Goal: Check status: Check status

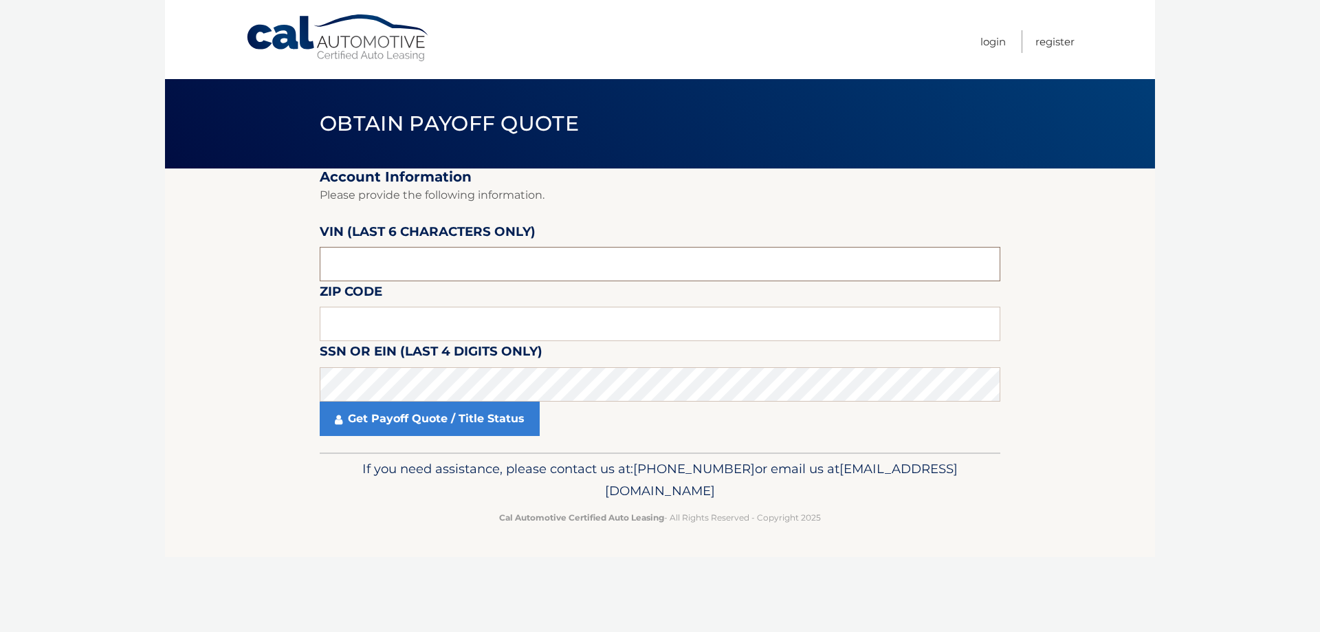
click at [440, 265] on input "text" at bounding box center [660, 264] width 681 height 34
click at [374, 265] on input "text" at bounding box center [660, 264] width 681 height 34
type input "711043"
click at [393, 320] on input "text" at bounding box center [660, 324] width 681 height 34
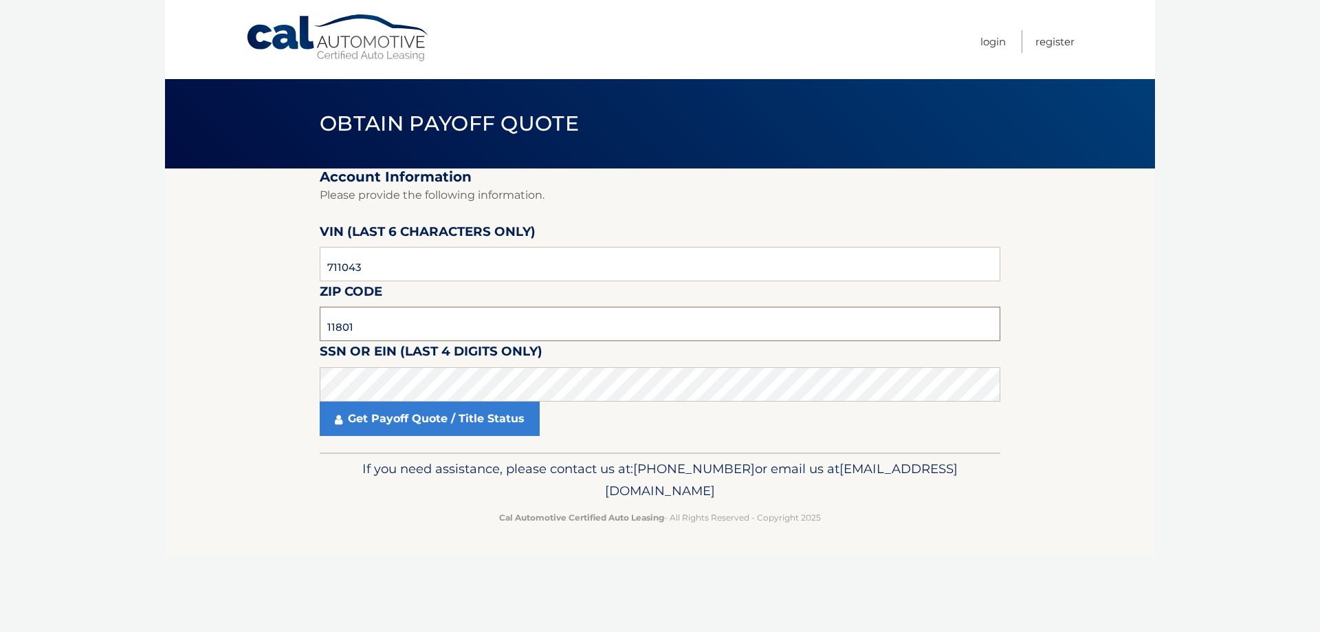
type input "11801"
click at [467, 429] on link "Get Payoff Quote / Title Status" at bounding box center [430, 419] width 220 height 34
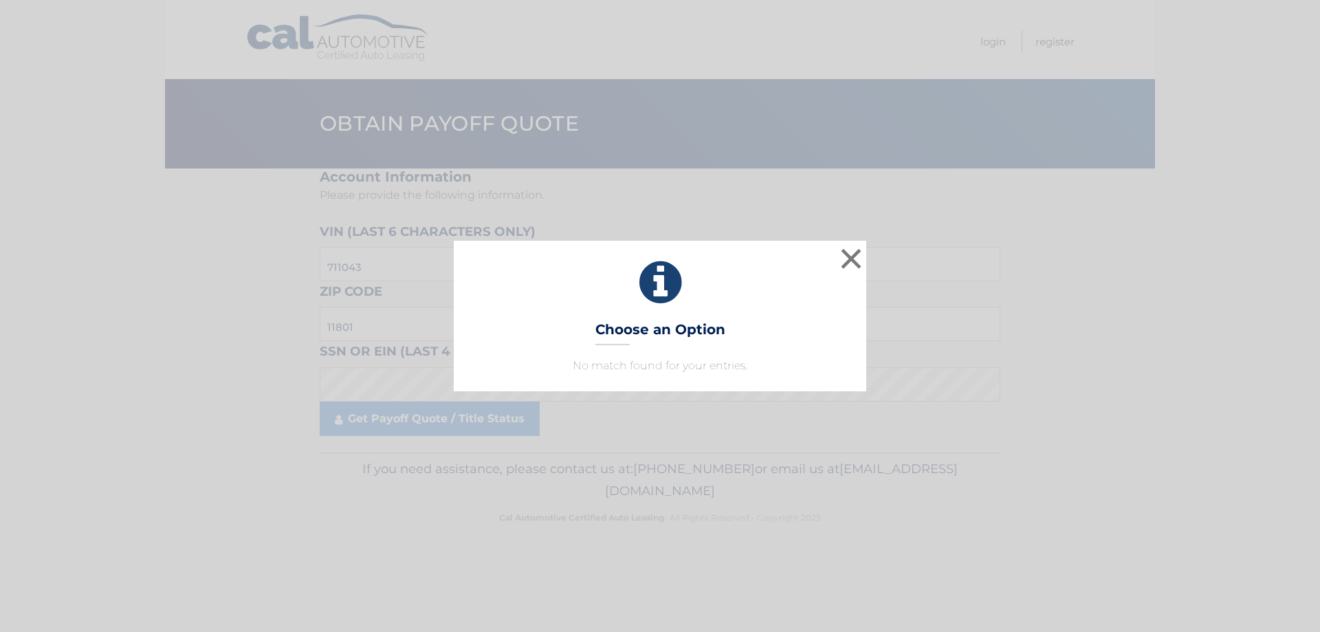
click at [697, 368] on p "No match found for your entries." at bounding box center [660, 366] width 378 height 17
click at [852, 253] on button "×" at bounding box center [851, 259] width 28 height 28
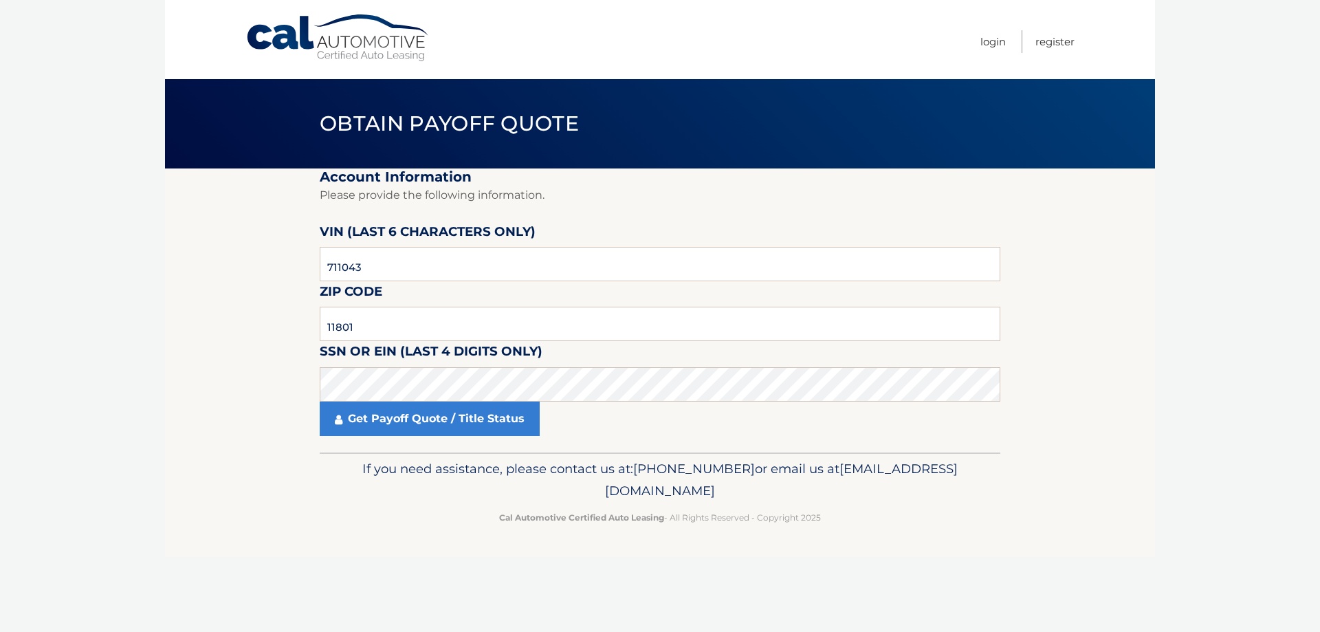
click at [338, 349] on label "SSN or EIN (last 4 digits only)" at bounding box center [431, 353] width 223 height 25
click at [338, 348] on label "SSN or EIN (last 4 digits only)" at bounding box center [431, 353] width 223 height 25
click at [399, 420] on link "Get Payoff Quote / Title Status" at bounding box center [430, 419] width 220 height 34
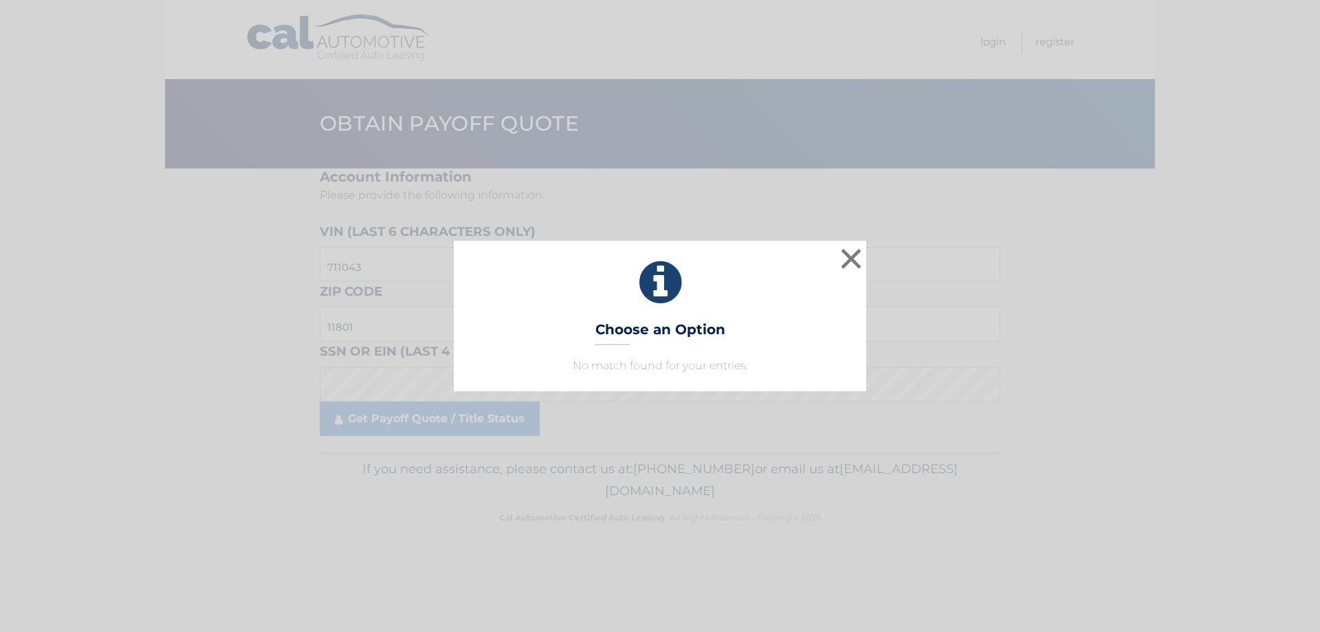
click at [622, 344] on h3 "Choose an Option" at bounding box center [660, 333] width 130 height 24
click at [616, 360] on p "No match found for your entries." at bounding box center [660, 366] width 378 height 17
click at [624, 334] on h3 "Choose an Option" at bounding box center [660, 333] width 130 height 24
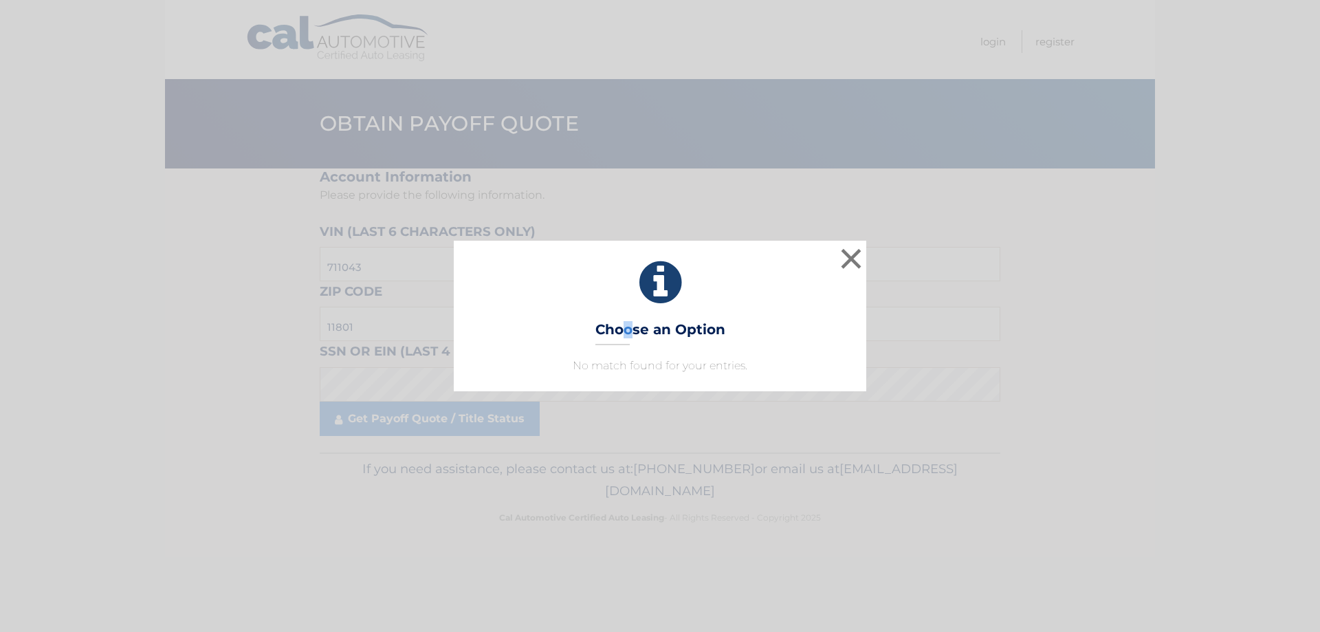
click at [645, 321] on h3 "Choose an Option" at bounding box center [660, 333] width 130 height 24
click at [715, 319] on div "× Choose an Option No match found for your entries. This is what you see on sec…" at bounding box center [660, 316] width 413 height 150
click at [722, 324] on div "× Choose an Option No match found for your entries. This is what you see on sec…" at bounding box center [660, 316] width 413 height 150
click at [722, 324] on h3 "Choose an Option" at bounding box center [660, 333] width 130 height 24
click at [849, 263] on button "×" at bounding box center [851, 259] width 28 height 28
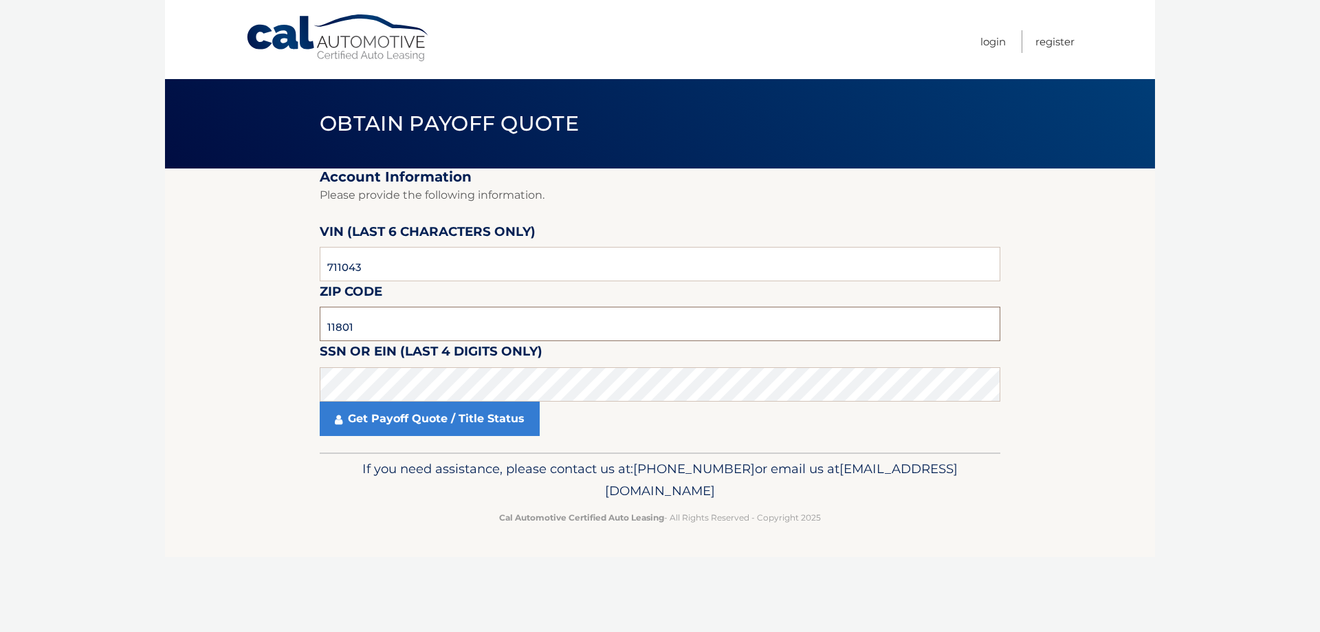
click at [385, 329] on input "11801" at bounding box center [660, 324] width 681 height 34
click at [384, 352] on label "SSN or EIN (last 4 digits only)" at bounding box center [431, 353] width 223 height 25
click at [467, 422] on link "Get Payoff Quote / Title Status" at bounding box center [430, 419] width 220 height 34
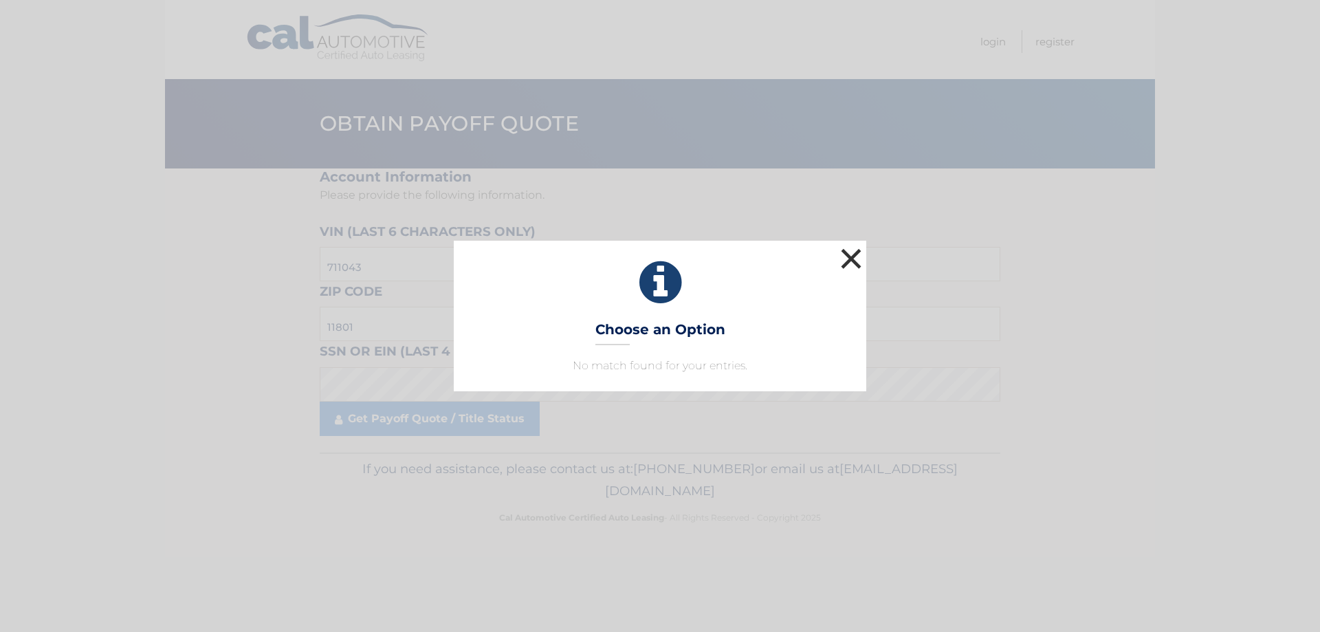
click at [843, 263] on button "×" at bounding box center [851, 259] width 28 height 28
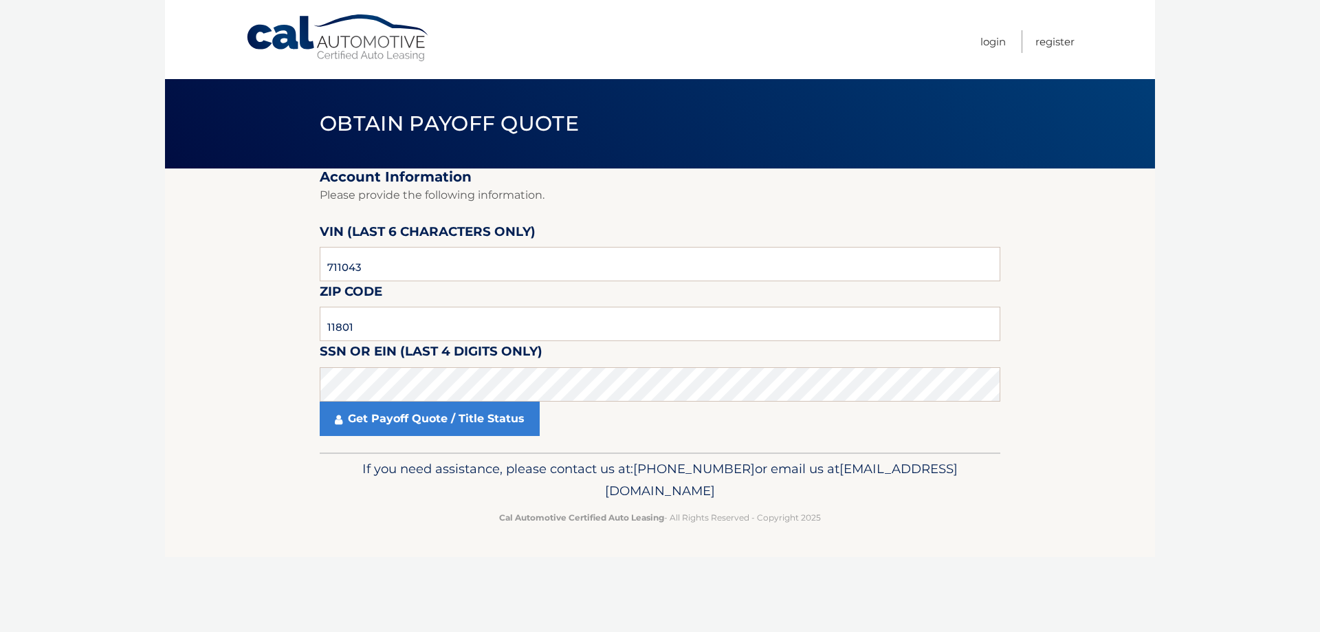
click at [358, 512] on p "Cal Automotive Certified Auto Leasing - All Rights Reserved - Copyright 2025" at bounding box center [660, 517] width 663 height 14
click at [180, 382] on section "Account Information Please provide the following information. VIN (last 6 chara…" at bounding box center [660, 310] width 990 height 284
click at [431, 430] on link "Get Payoff Quote / Title Status" at bounding box center [430, 419] width 220 height 34
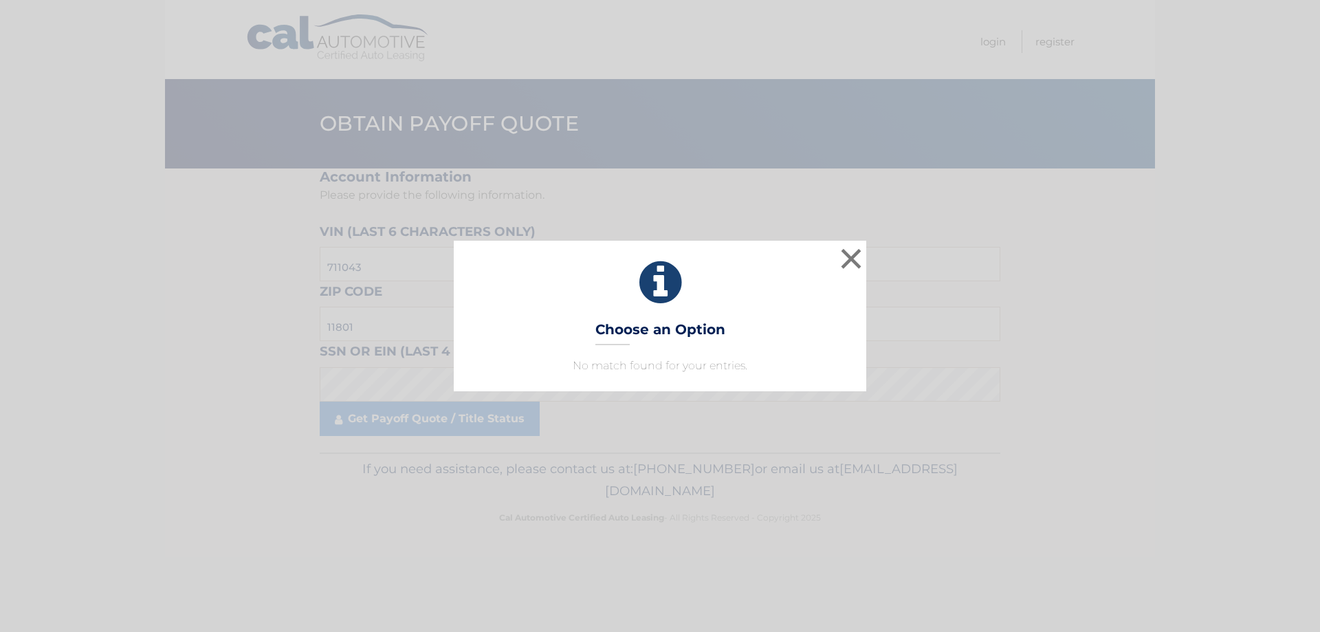
click at [618, 340] on h3 "Choose an Option" at bounding box center [660, 333] width 130 height 24
click at [851, 254] on button "×" at bounding box center [851, 259] width 28 height 28
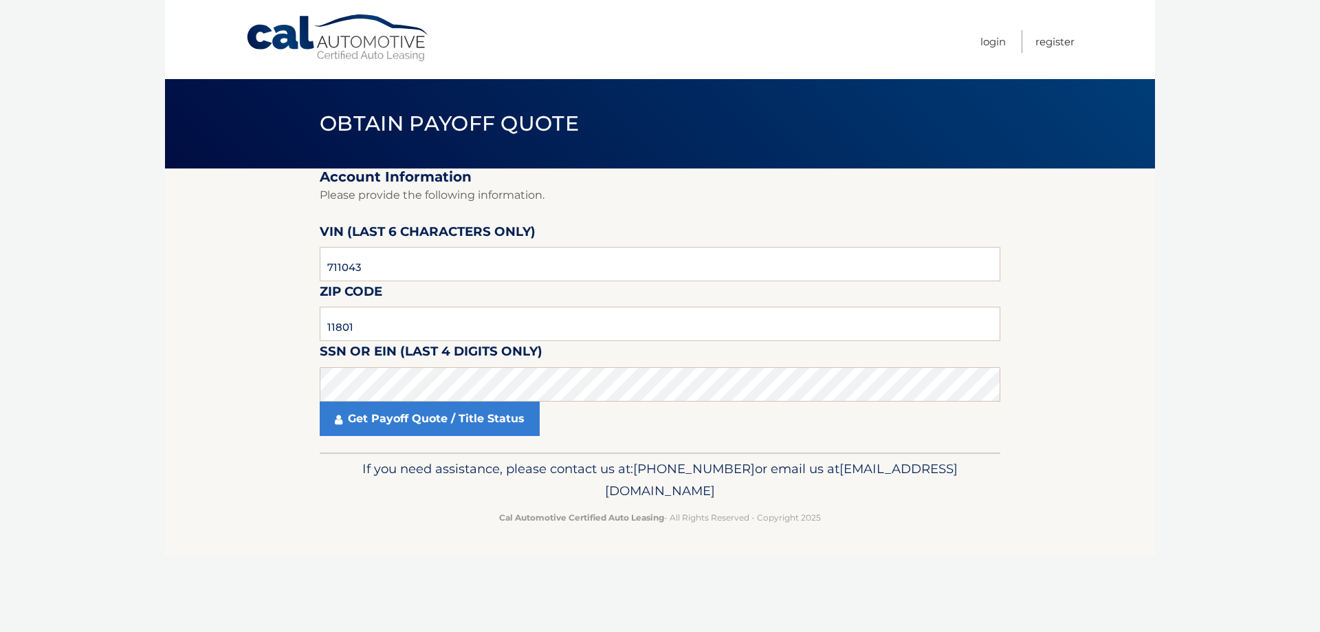
click at [448, 349] on label "SSN or EIN (last 4 digits only)" at bounding box center [431, 353] width 223 height 25
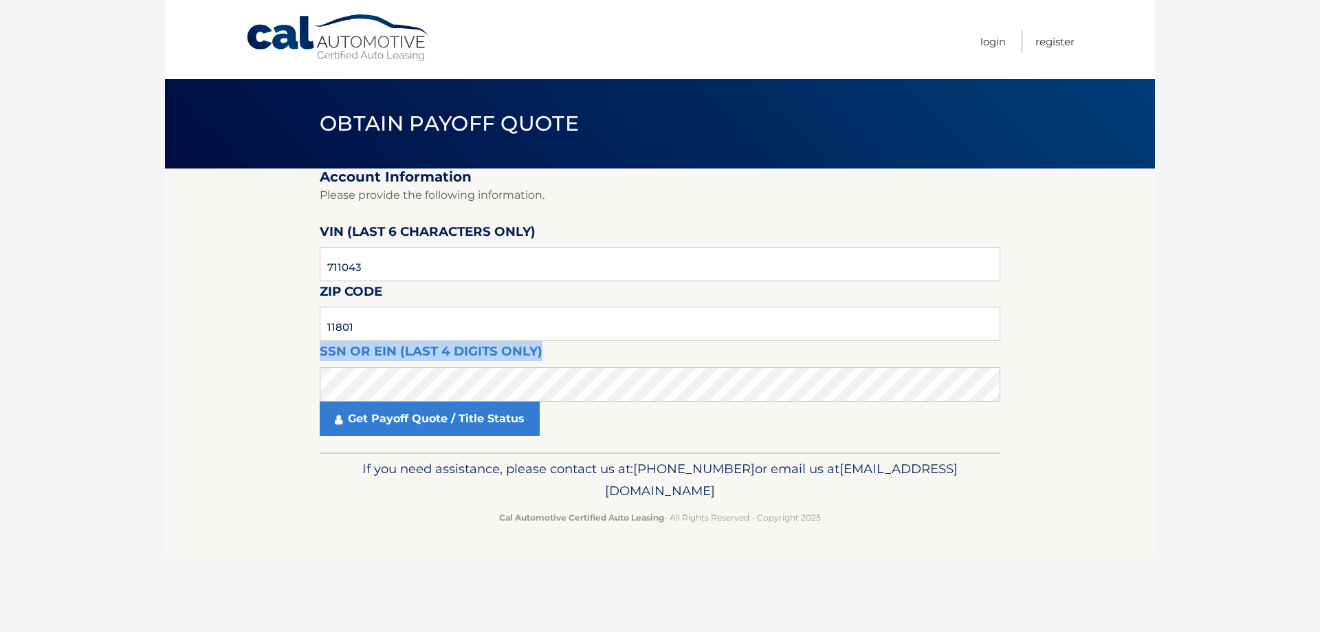
click at [450, 349] on label "SSN or EIN (last 4 digits only)" at bounding box center [431, 353] width 223 height 25
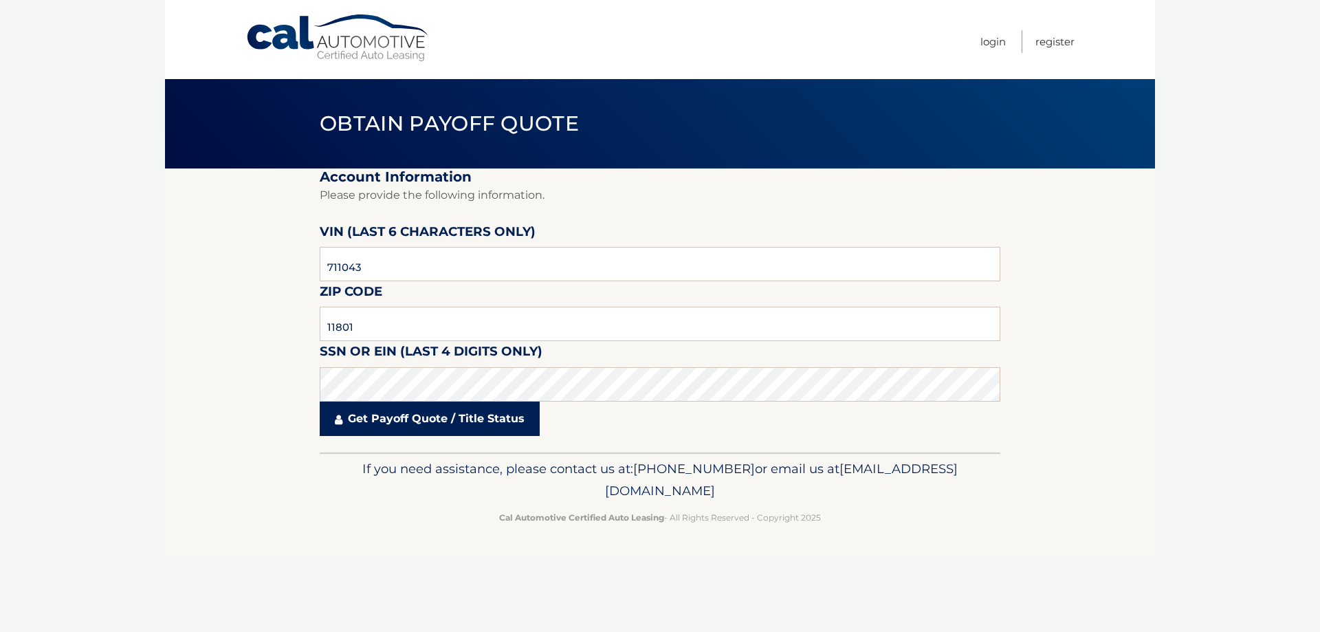
click at [411, 432] on link "Get Payoff Quote / Title Status" at bounding box center [430, 419] width 220 height 34
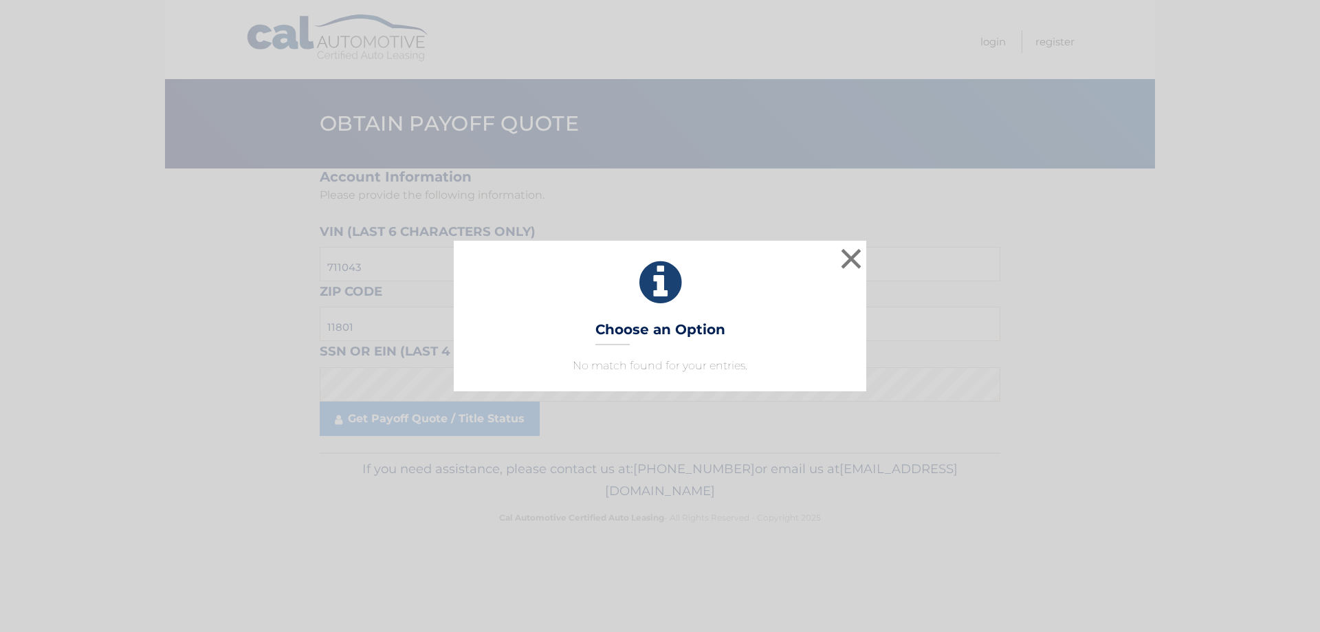
click at [659, 374] on div "× Choose an Option No match found for your entries. This is what you see on sec…" at bounding box center [660, 316] width 413 height 150
click at [864, 259] on button "×" at bounding box center [851, 259] width 28 height 28
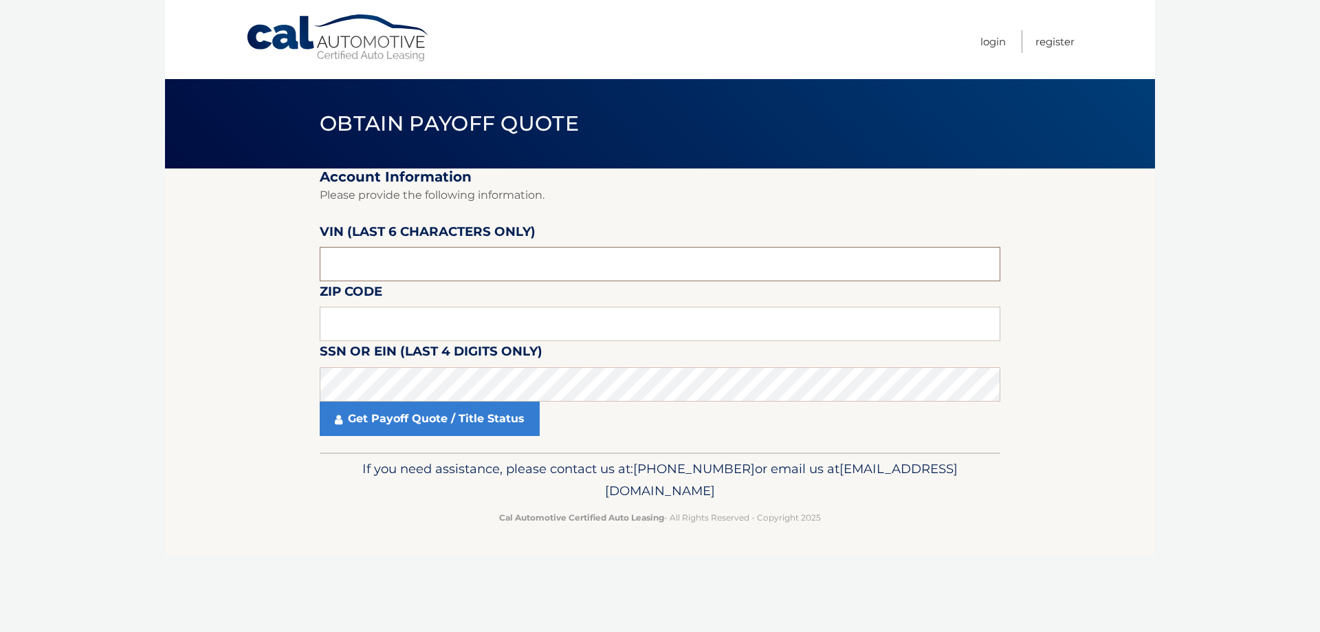
click at [389, 254] on input "text" at bounding box center [660, 264] width 681 height 34
type input "711043"
click at [399, 329] on input "text" at bounding box center [660, 324] width 681 height 34
type input "11801"
click at [415, 411] on link "Get Payoff Quote / Title Status" at bounding box center [430, 419] width 220 height 34
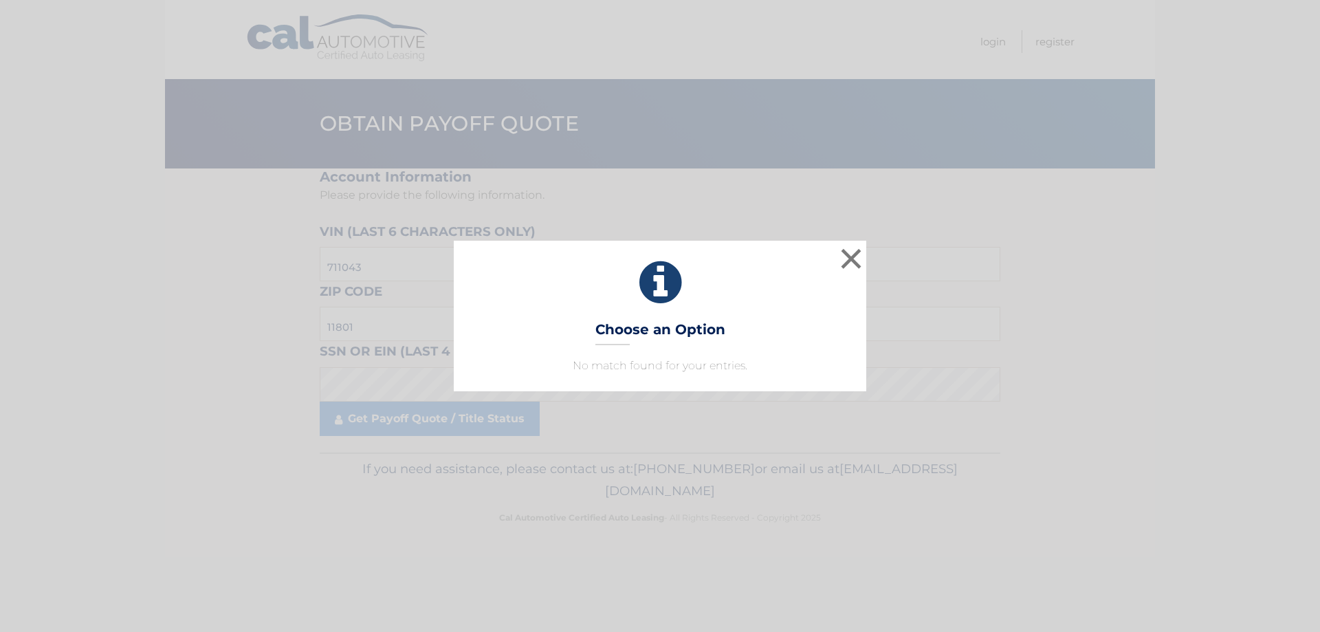
click at [726, 353] on div "× Choose an Option No match found for your entries. This is what you see on sec…" at bounding box center [660, 316] width 413 height 150
click at [747, 302] on icon at bounding box center [660, 283] width 378 height 50
drag, startPoint x: 530, startPoint y: 304, endPoint x: 538, endPoint y: 307, distance: 8.9
click at [538, 307] on div "× Choose an Option No match found for your entries. This is what you see on sec…" at bounding box center [660, 316] width 413 height 150
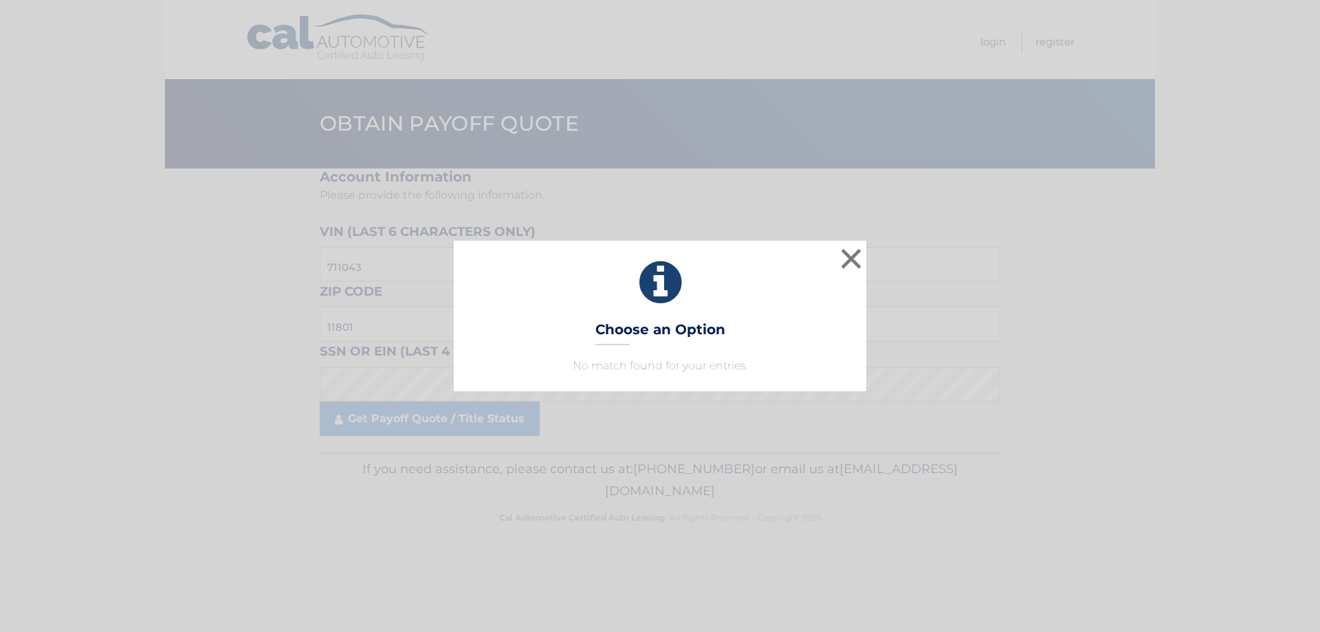
drag, startPoint x: 724, startPoint y: 307, endPoint x: 732, endPoint y: 307, distance: 7.6
click at [732, 307] on div "× Choose an Option No match found for your entries. This is what you see on sec…" at bounding box center [660, 316] width 413 height 150
drag, startPoint x: 730, startPoint y: 301, endPoint x: 735, endPoint y: 309, distance: 9.4
click at [736, 309] on div "× Choose an Option No match found for your entries. This is what you see on sec…" at bounding box center [660, 316] width 413 height 150
click at [857, 261] on button "×" at bounding box center [851, 259] width 28 height 28
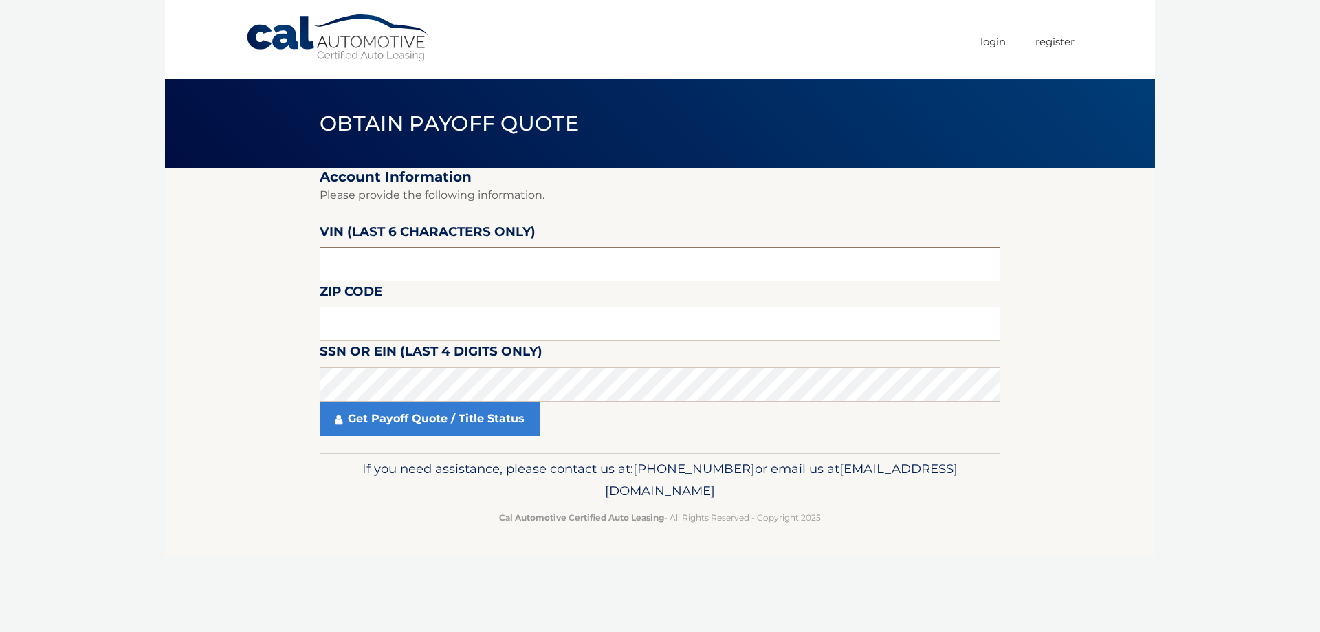
click at [379, 265] on input "text" at bounding box center [660, 264] width 681 height 34
type input "671104"
click at [382, 320] on input "text" at bounding box center [660, 324] width 681 height 34
type input "11801"
click at [409, 424] on link "Get Payoff Quote / Title Status" at bounding box center [430, 419] width 220 height 34
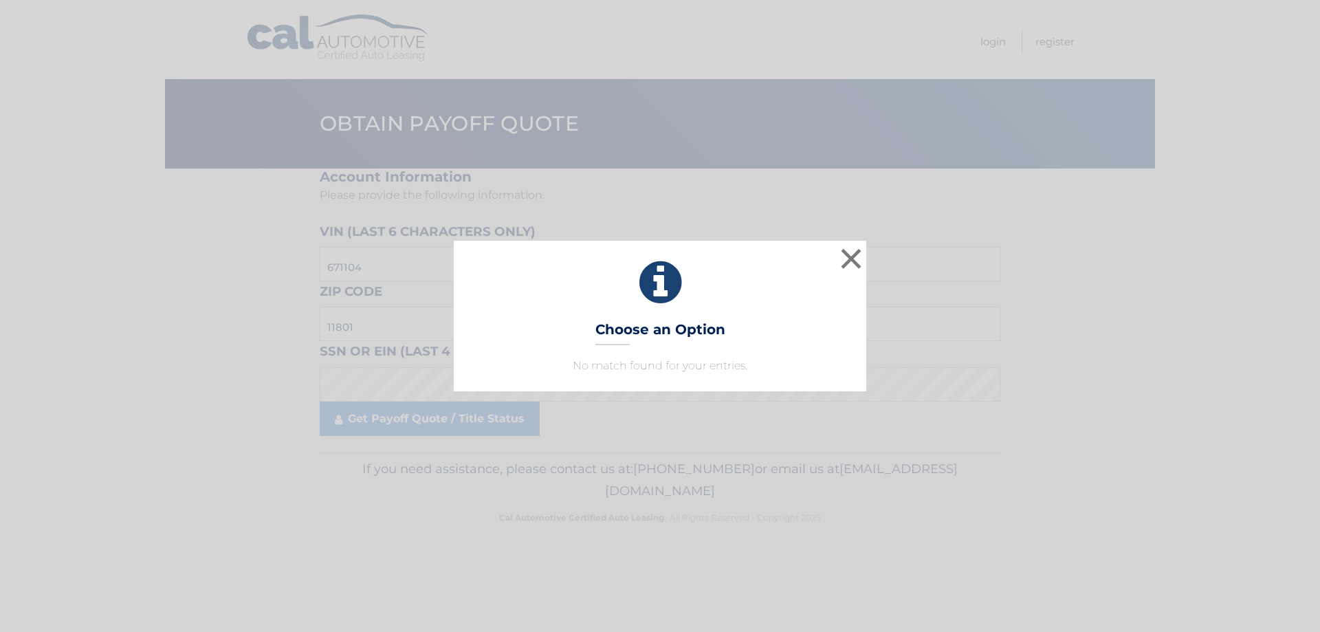
click at [131, 207] on div "× Choose an Option No match found for your entries. This is what you see on sec…" at bounding box center [660, 316] width 1320 height 632
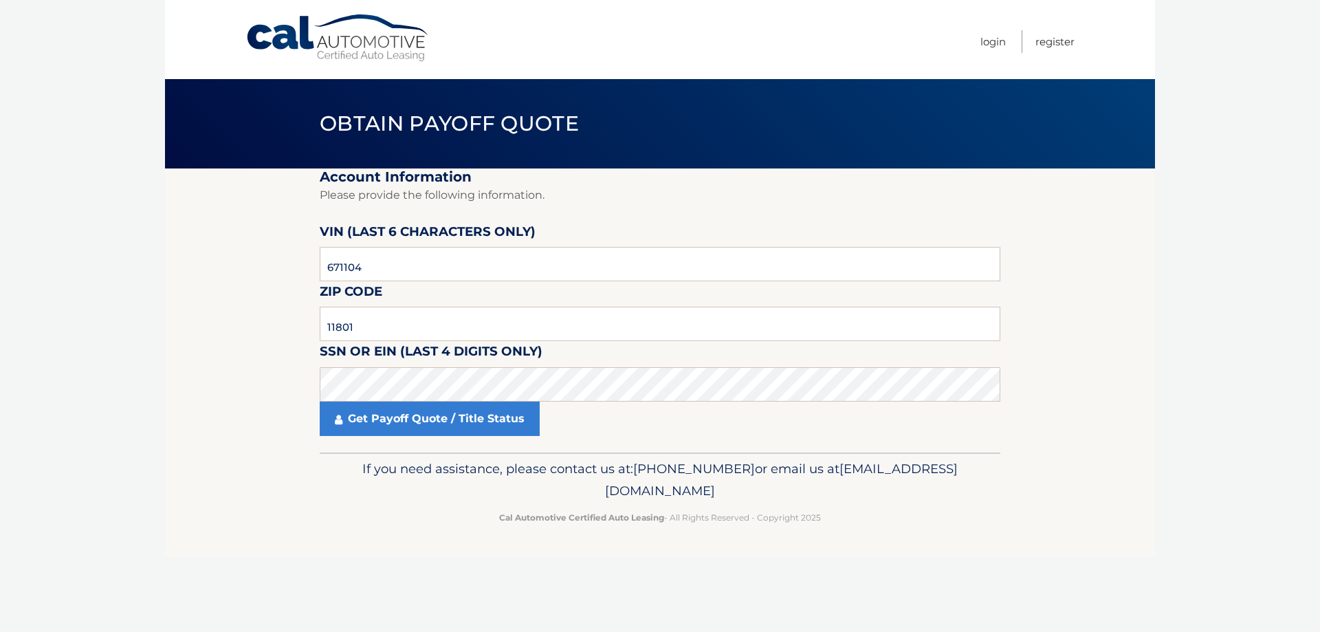
click at [1032, 270] on section "Account Information Please provide the following information. VIN (last 6 chara…" at bounding box center [660, 310] width 990 height 284
click at [413, 416] on link "Get Payoff Quote / Title Status" at bounding box center [430, 419] width 220 height 34
click at [1123, 395] on section "Account Information Please provide the following information. [PERSON_NAME] (la…" at bounding box center [660, 310] width 990 height 284
